Goal: Communication & Community: Answer question/provide support

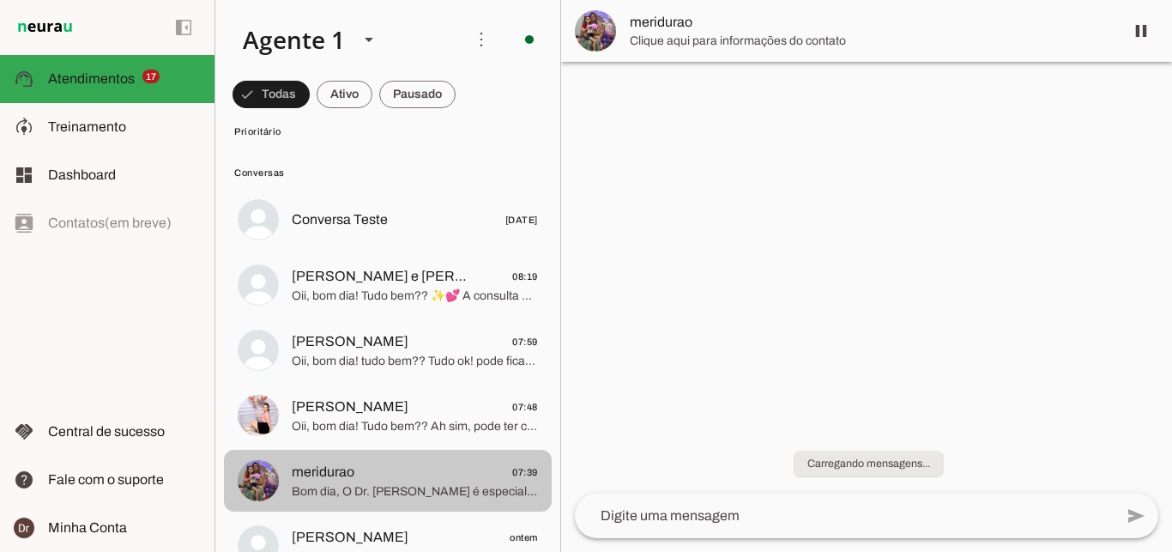
scroll to position [164, 0]
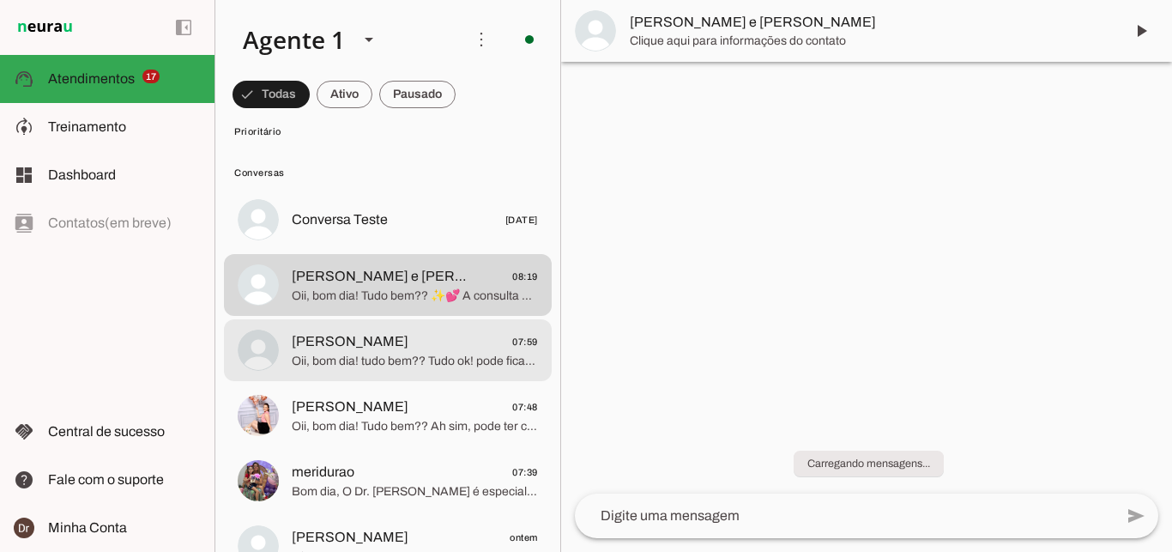
scroll to position [795, 0]
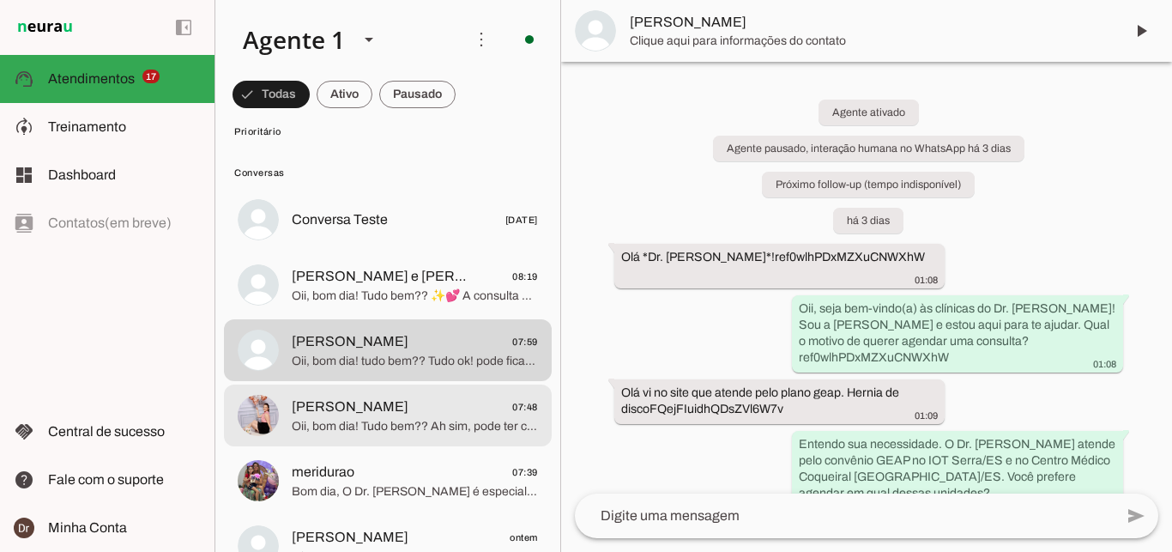
click at [325, 396] on span "[PERSON_NAME]" at bounding box center [350, 406] width 117 height 21
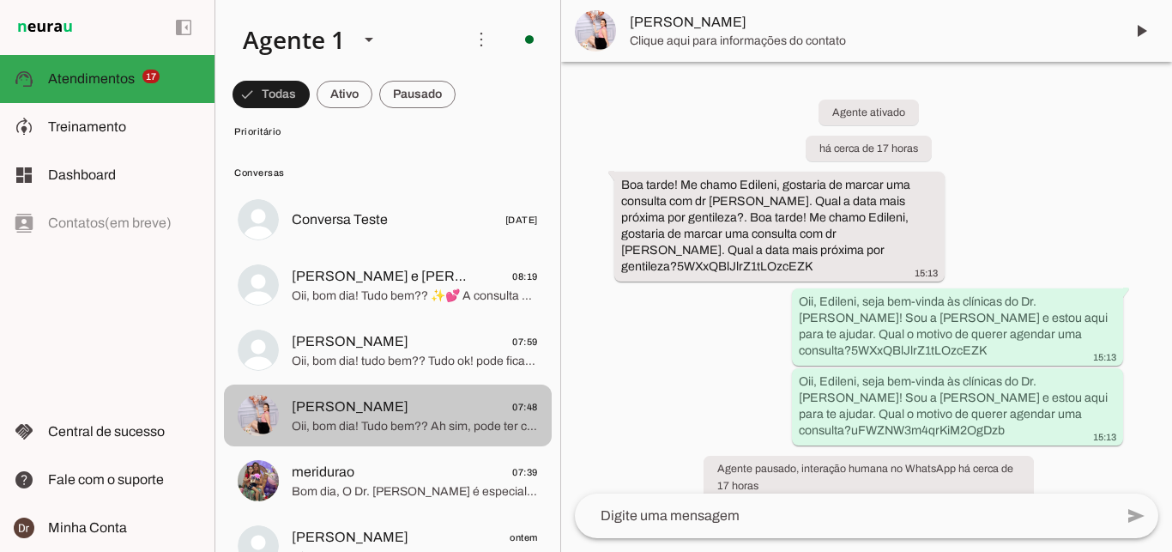
scroll to position [545, 0]
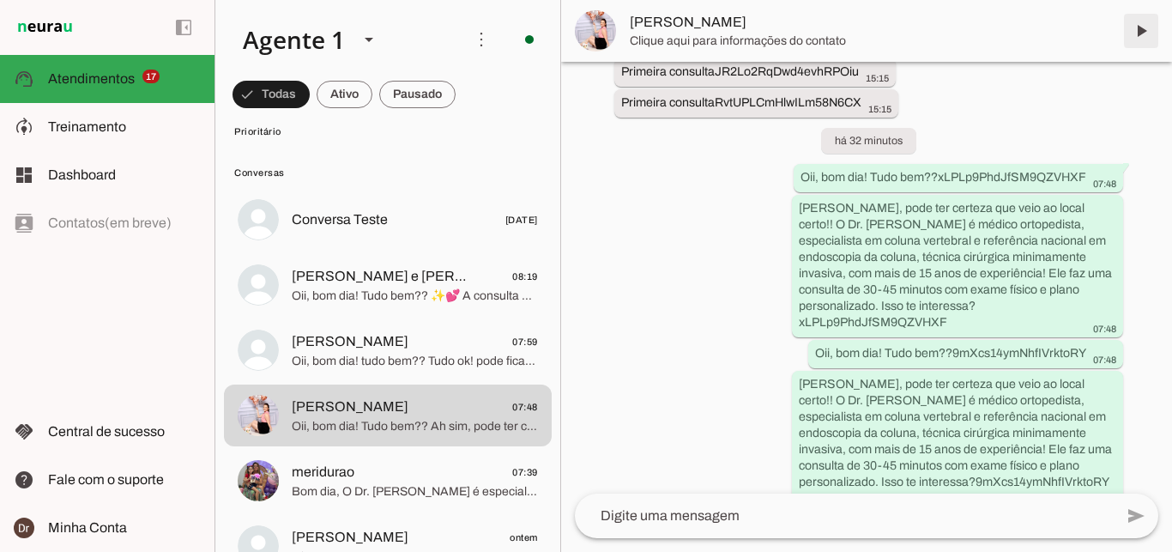
drag, startPoint x: 1131, startPoint y: 31, endPoint x: 674, endPoint y: 227, distance: 497.6
click at [1132, 33] on span at bounding box center [1140, 30] width 41 height 41
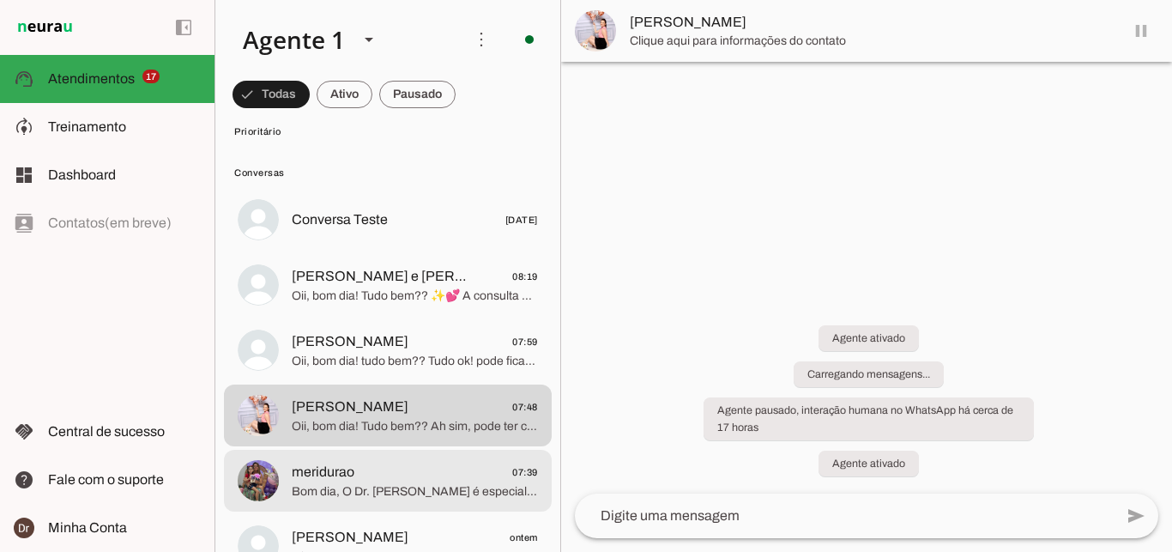
click at [361, 462] on span "meridurao 07:39" at bounding box center [415, 472] width 246 height 21
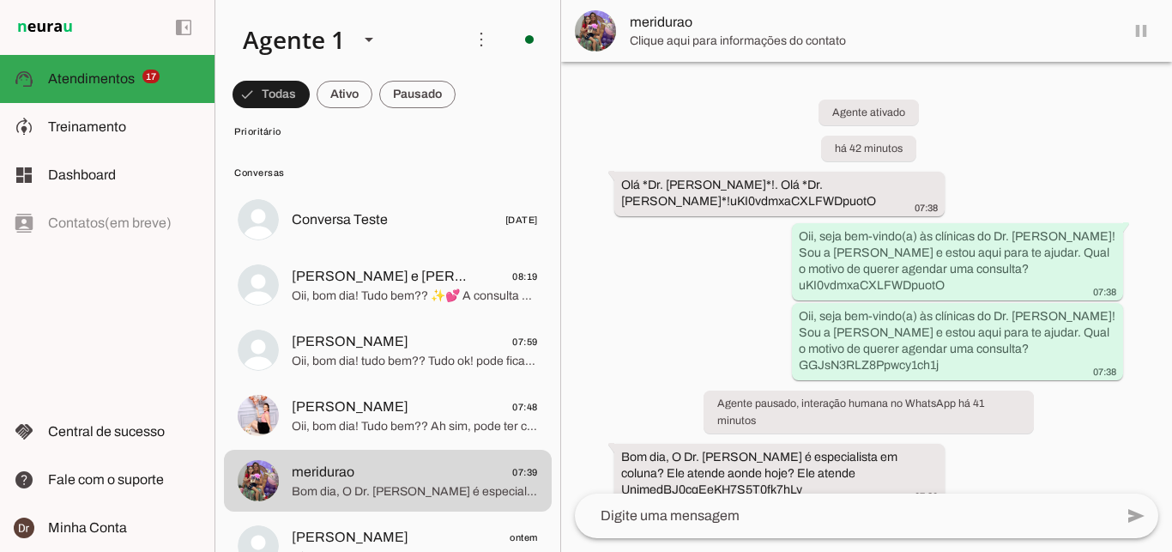
scroll to position [164, 0]
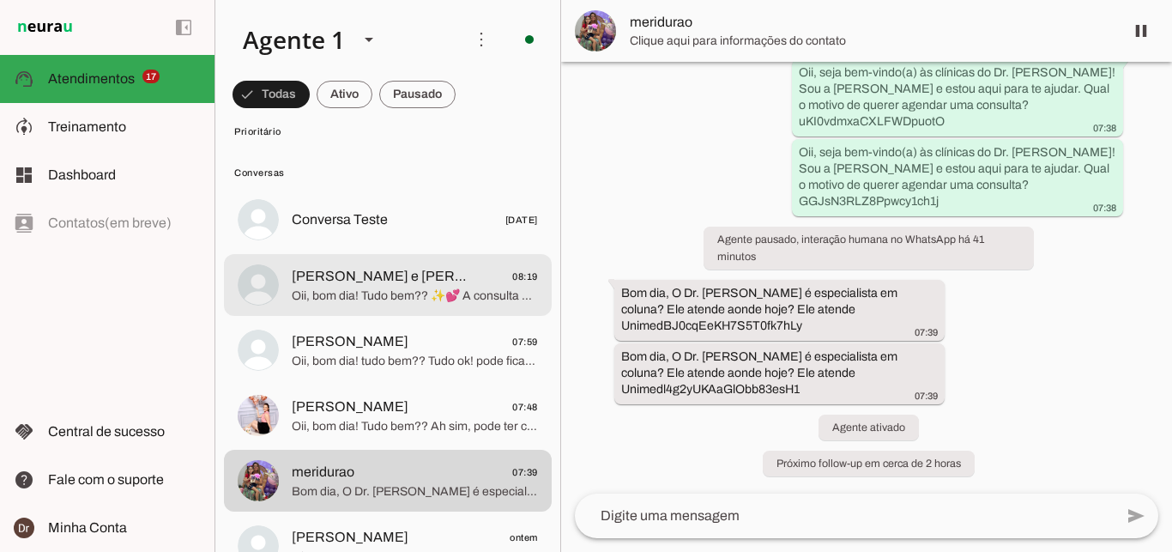
click at [426, 287] on span "Oii, bom dia! Tudo bem?? ✨💕 A consulta presencial com o Dr. Juliano custa R$ 60…" at bounding box center [415, 295] width 246 height 17
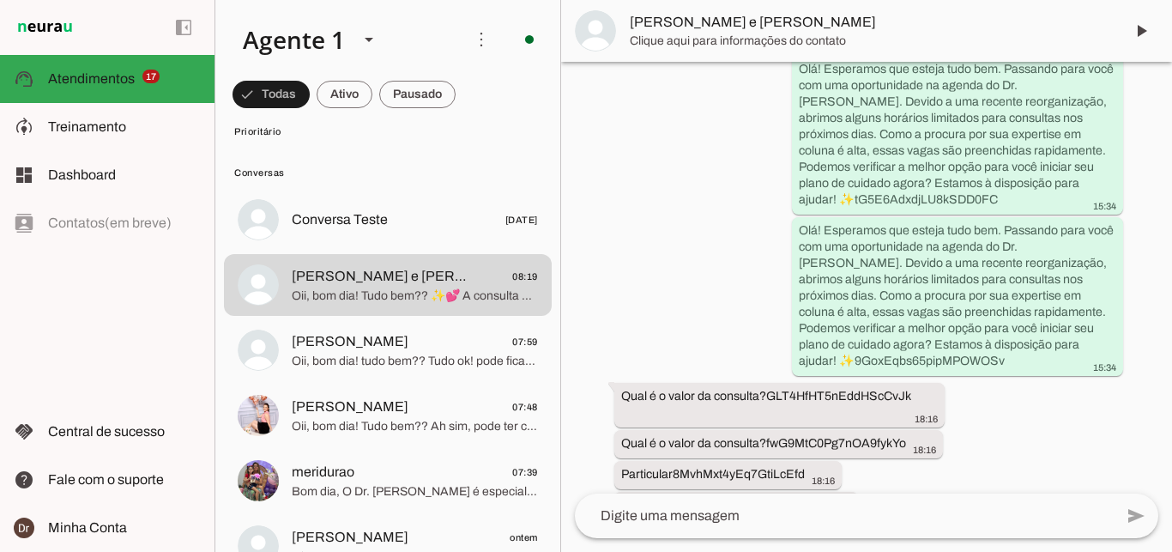
scroll to position [778, 0]
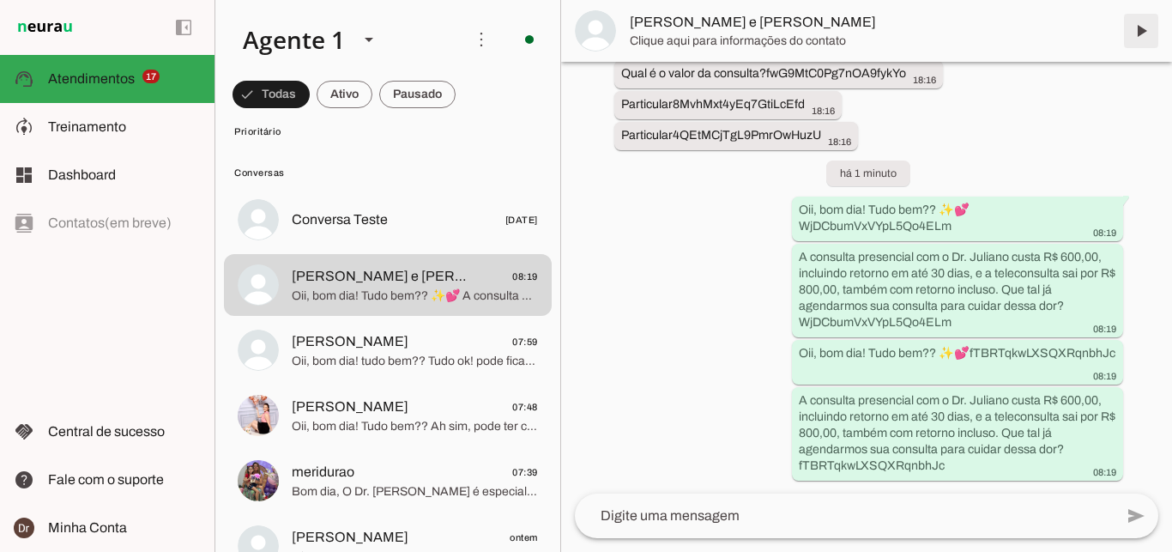
click at [1137, 32] on span at bounding box center [1140, 30] width 41 height 41
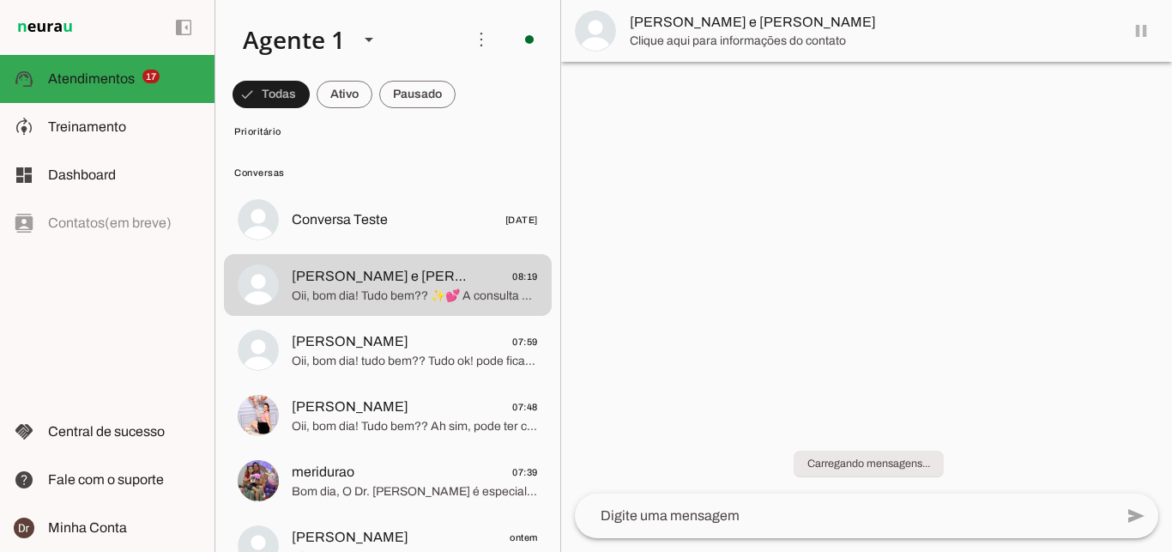
scroll to position [0, 0]
click at [450, 331] on span "Eliel Esdras 07:59" at bounding box center [415, 341] width 246 height 21
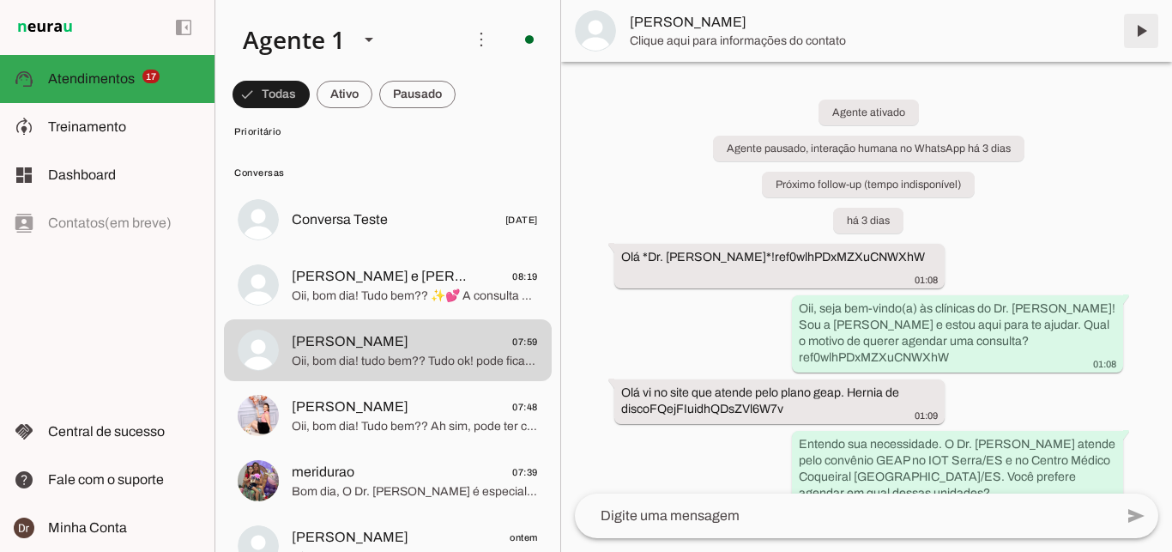
click at [1145, 39] on span at bounding box center [1140, 30] width 41 height 41
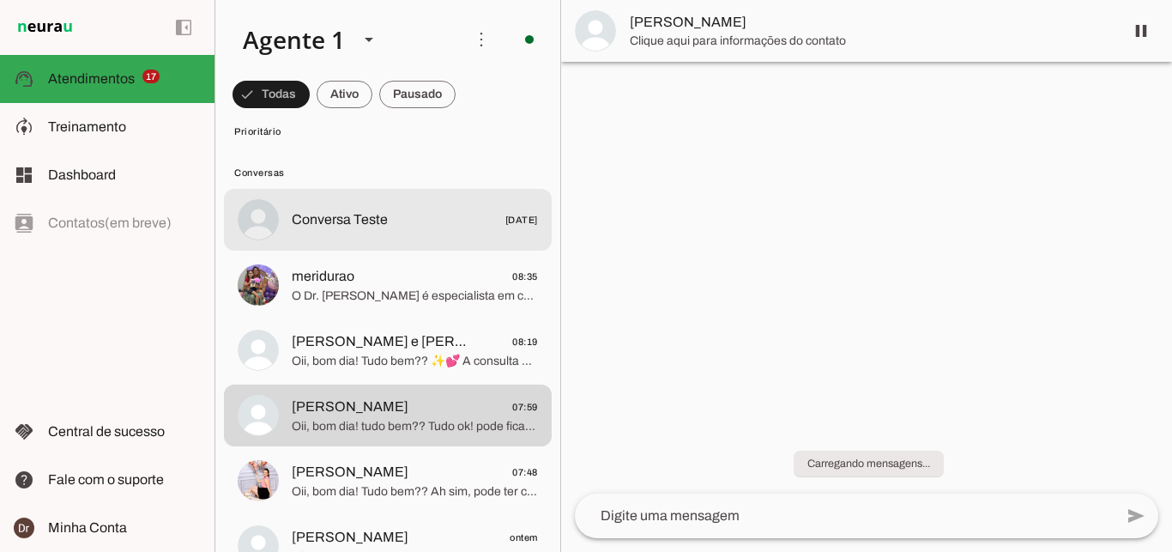
click at [443, 287] on span "O Dr. Juliano Rodrigues é especialista em coluna vertebral, oferecendo tratamen…" at bounding box center [415, 295] width 246 height 17
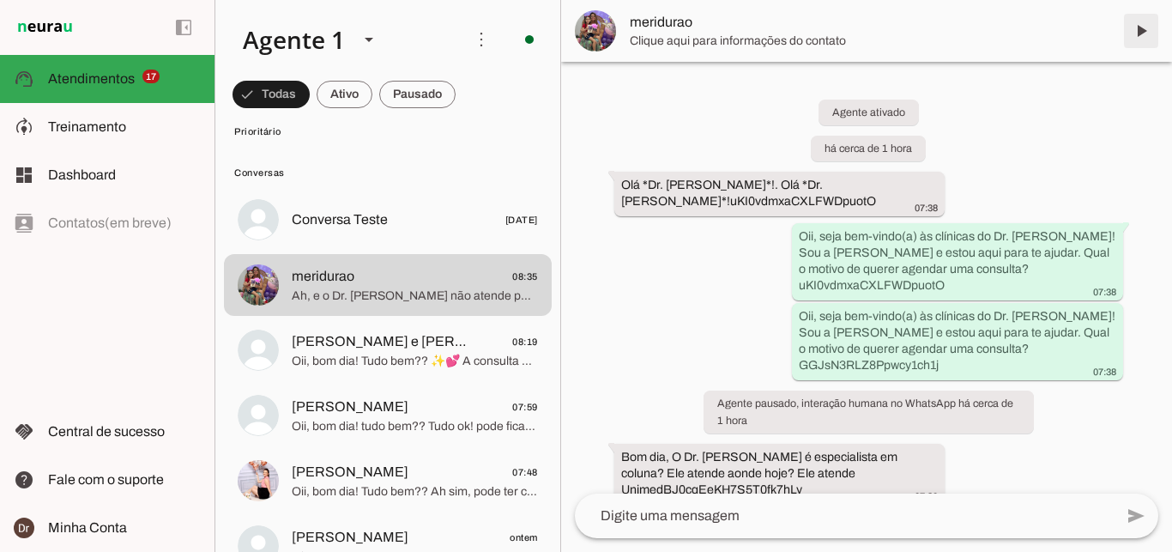
click at [1145, 22] on span at bounding box center [1140, 30] width 41 height 41
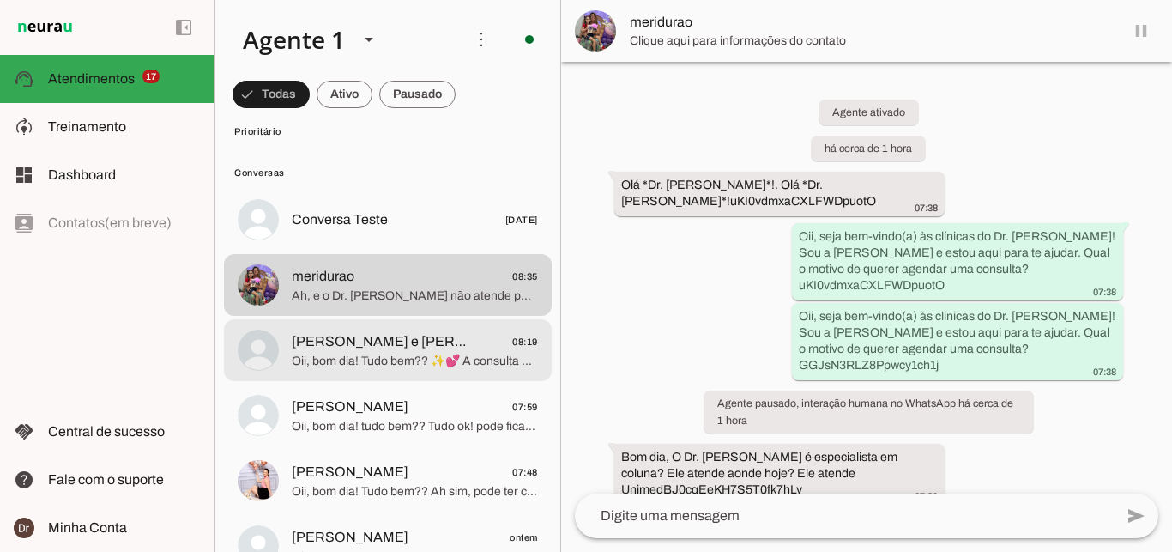
click at [419, 353] on span "Oii, bom dia! Tudo bem?? ✨💕 A consulta presencial com o Dr. Juliano custa R$ 60…" at bounding box center [415, 361] width 246 height 17
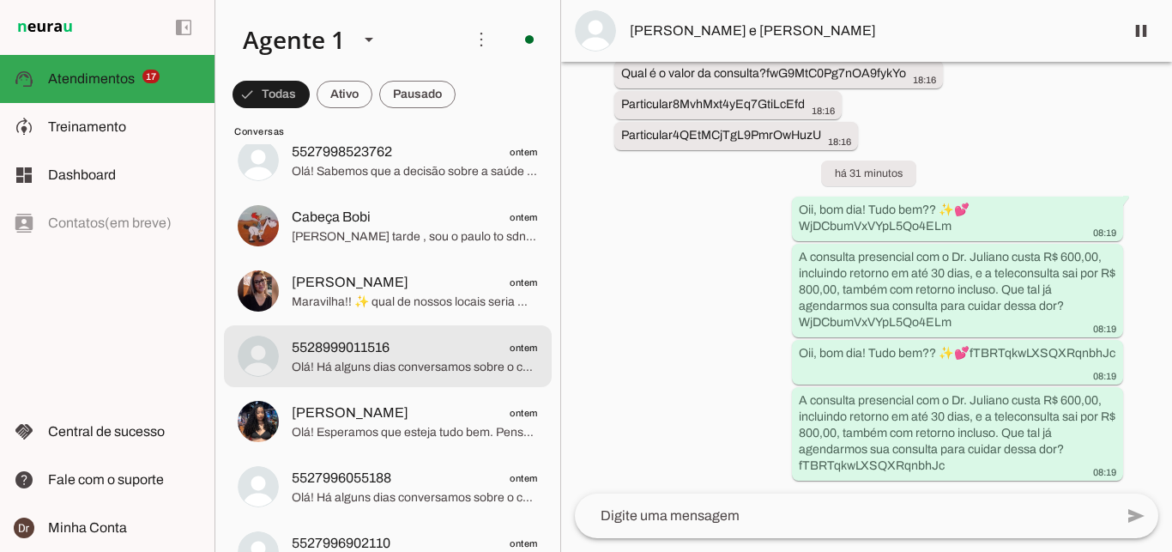
scroll to position [1924, 0]
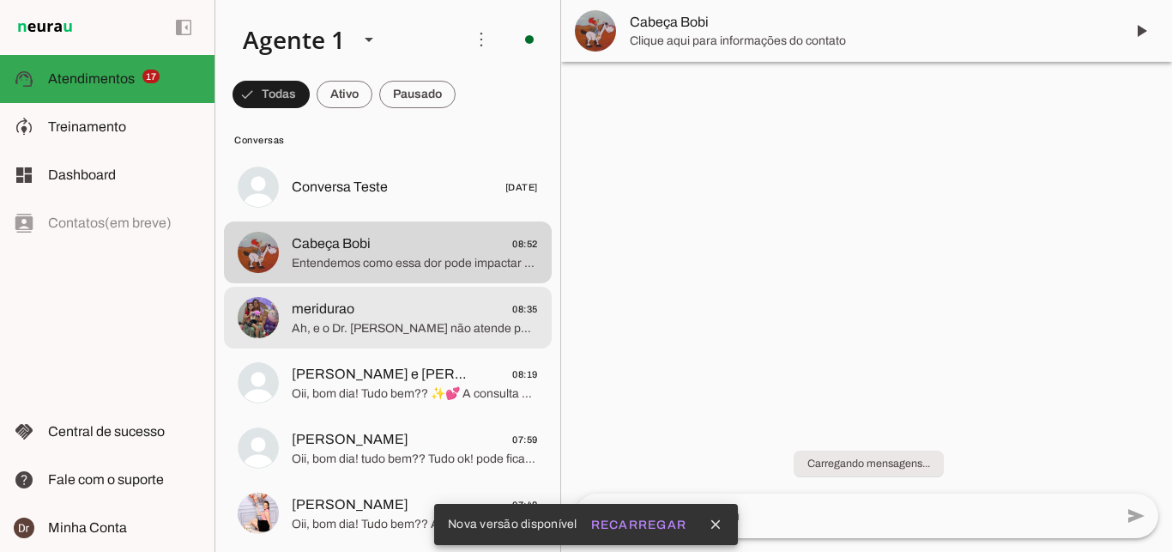
scroll to position [1499, 0]
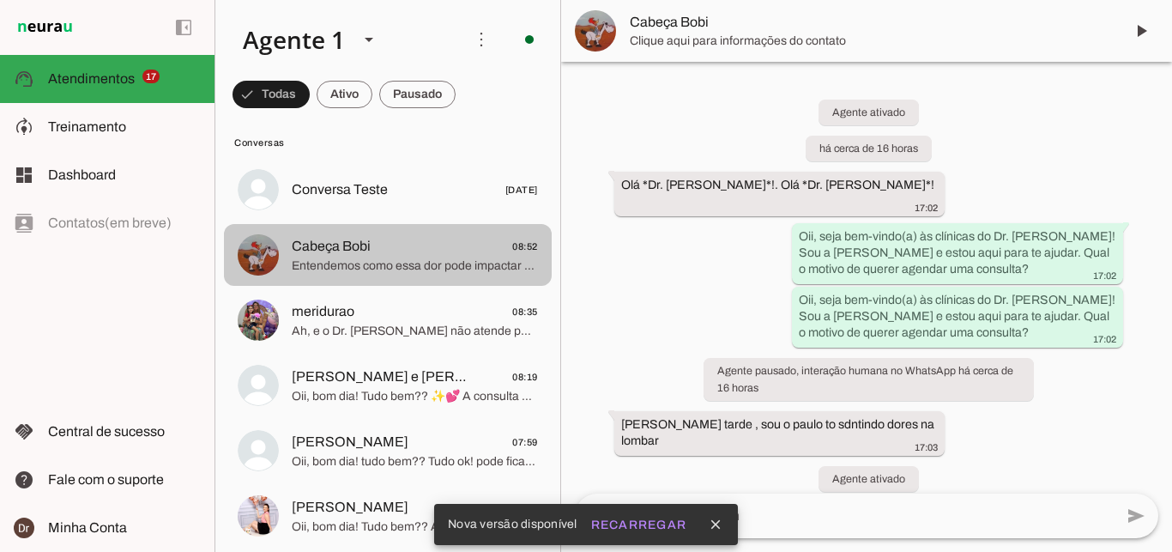
click at [377, 257] on span "Entendemos como essa dor pode impactar na sua rotina e qualidade de vida! Mas p…" at bounding box center [415, 265] width 246 height 17
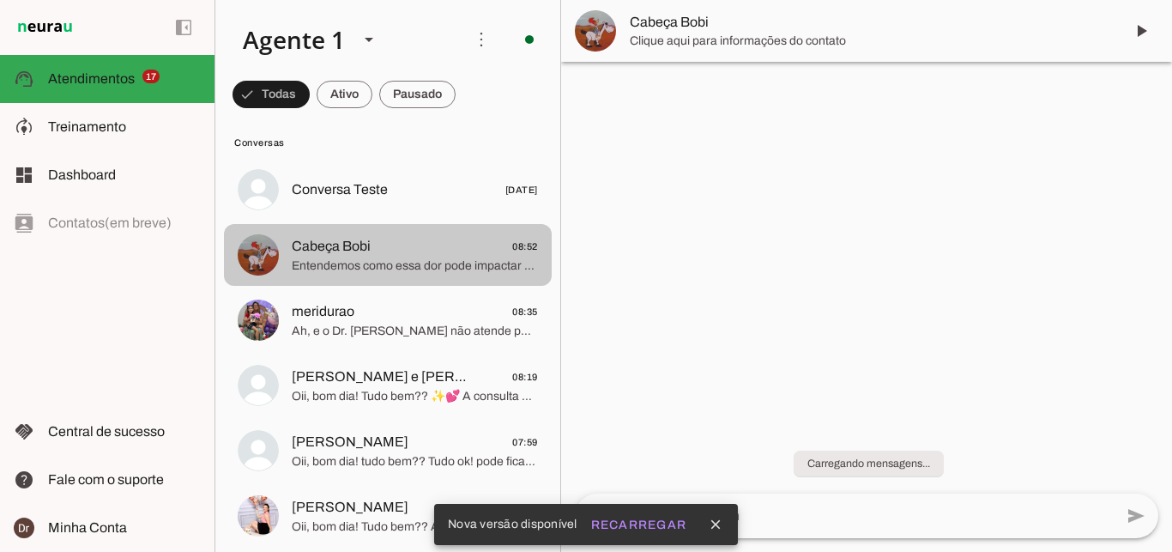
click at [377, 257] on span "Entendemos como essa dor pode impactar na sua rotina e qualidade de vida! Mas p…" at bounding box center [415, 265] width 246 height 17
